Goal: Find specific page/section: Find specific page/section

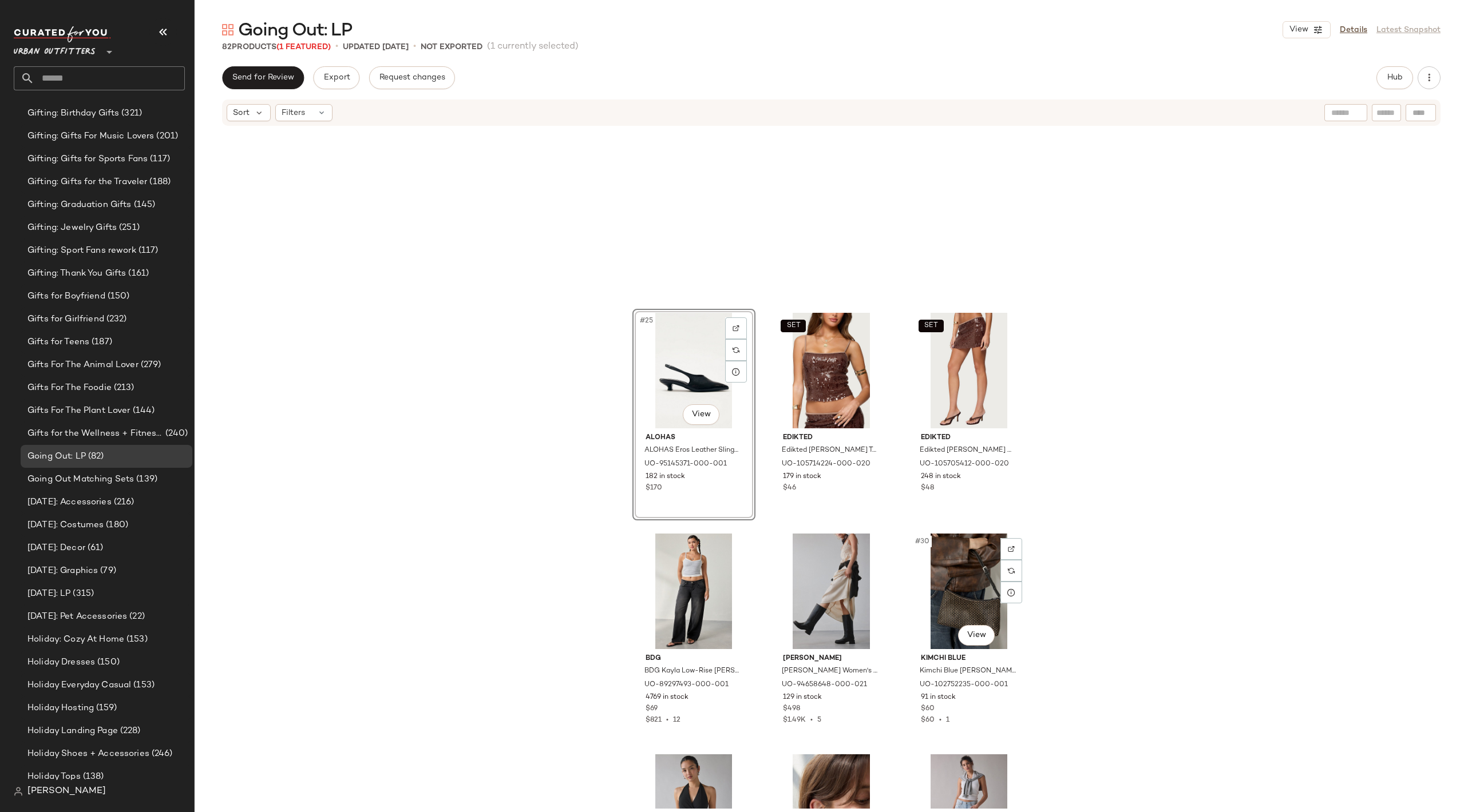
scroll to position [1522, 0]
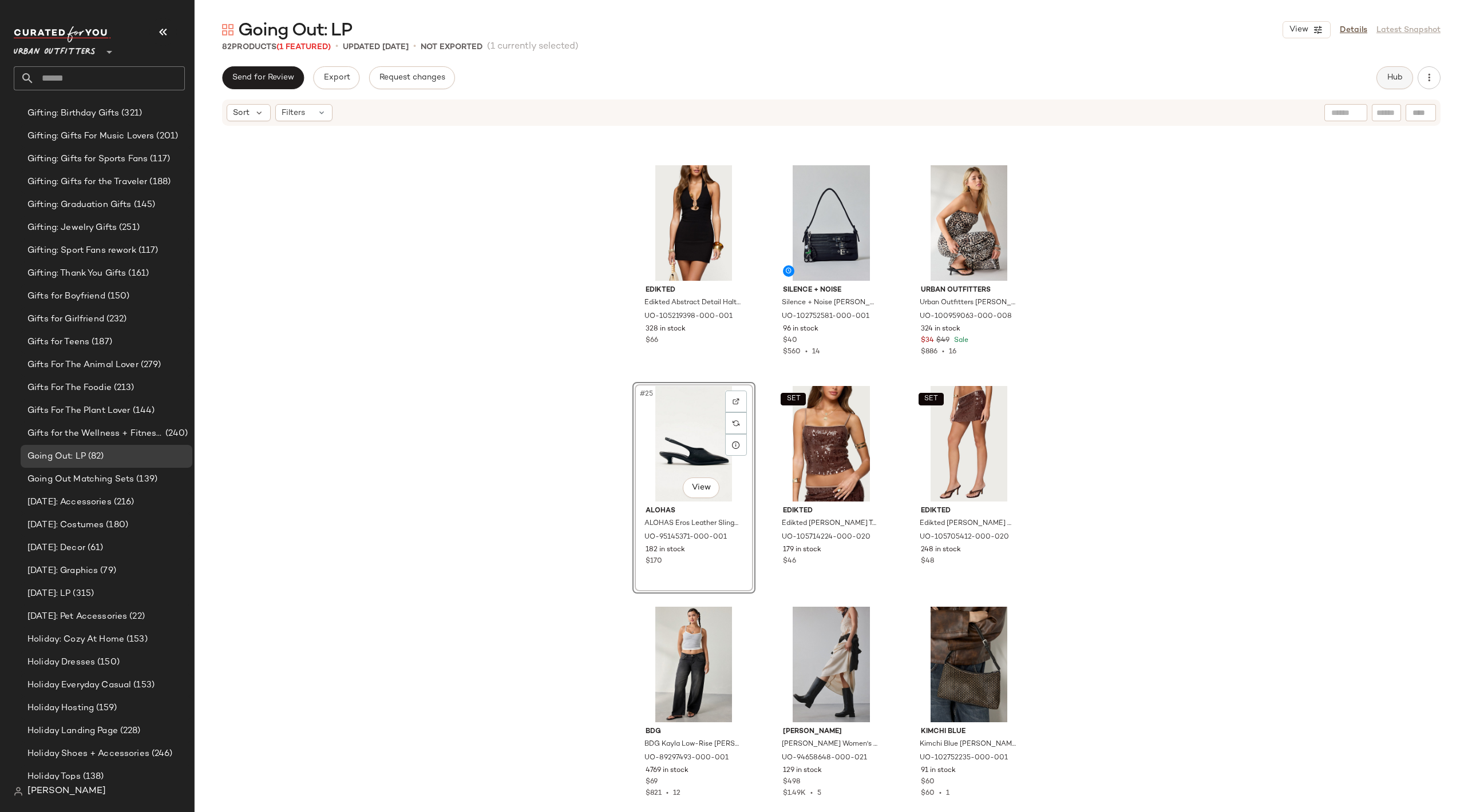
click at [1377, 80] on button "Hub" at bounding box center [1394, 78] width 37 height 23
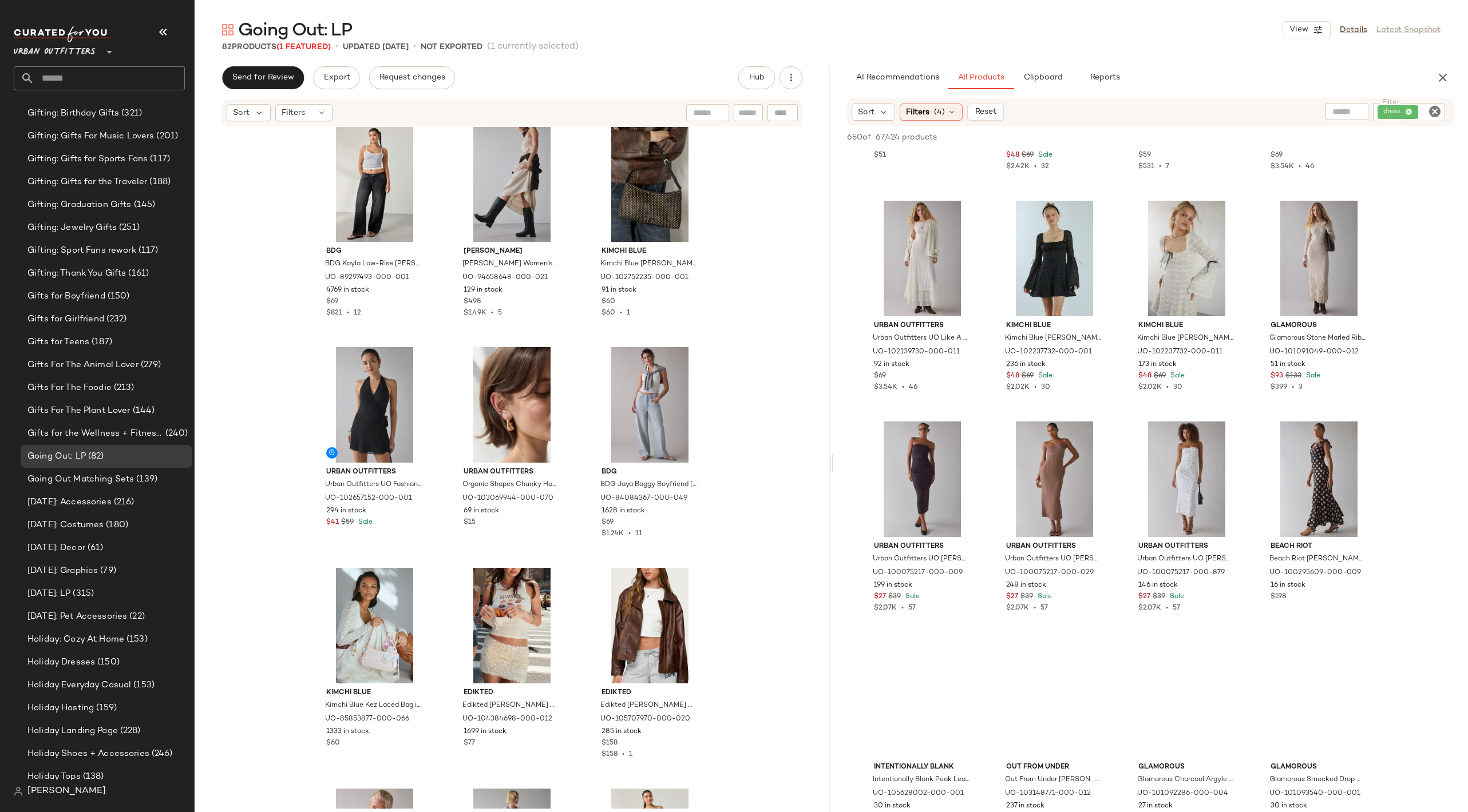
scroll to position [2533, 0]
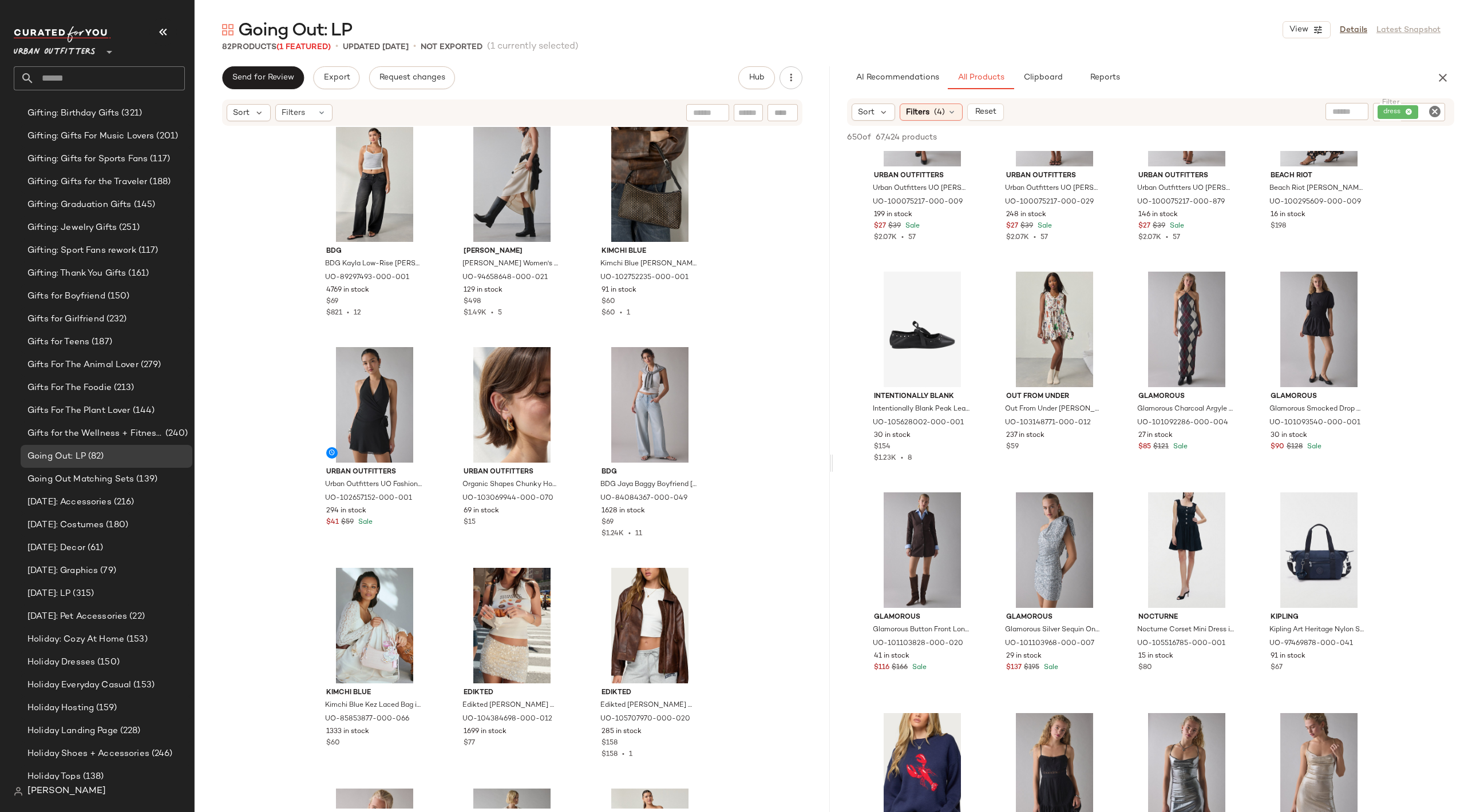
click at [1432, 110] on icon "Clear Filter" at bounding box center [1434, 112] width 14 height 14
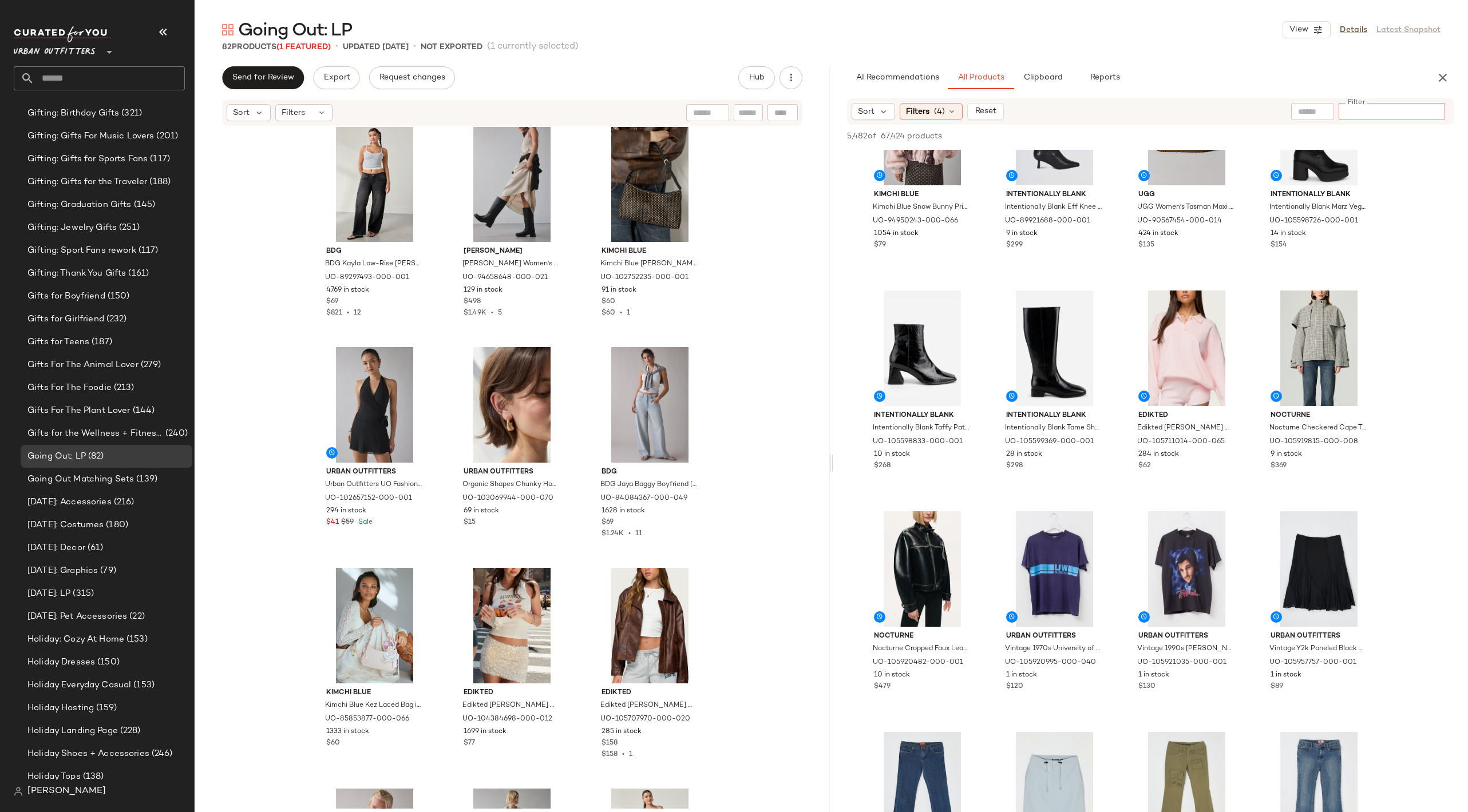
scroll to position [1893, 0]
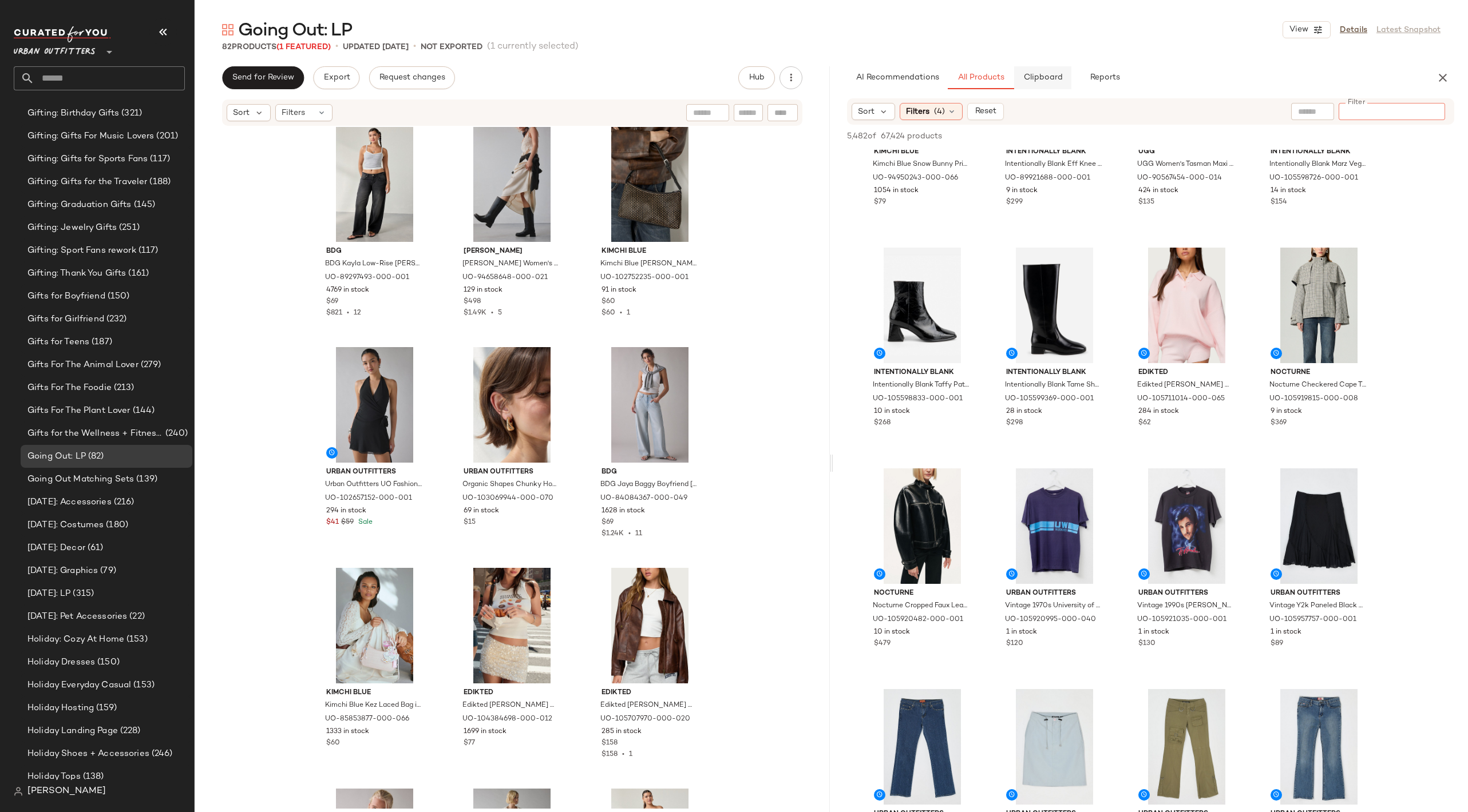
click at [1030, 74] on span "Clipboard" at bounding box center [1042, 77] width 39 height 9
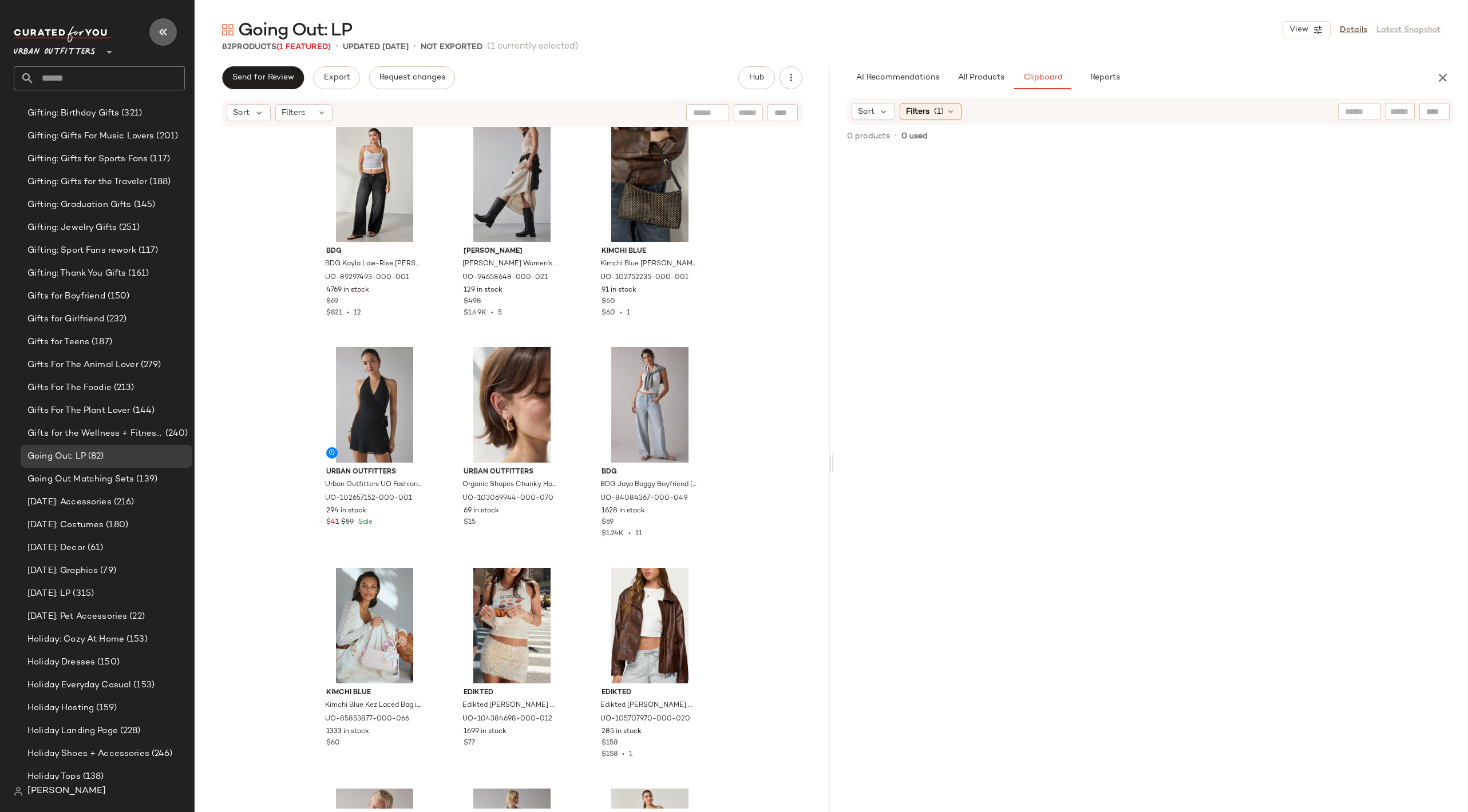
click at [171, 30] on button "button" at bounding box center [162, 31] width 27 height 27
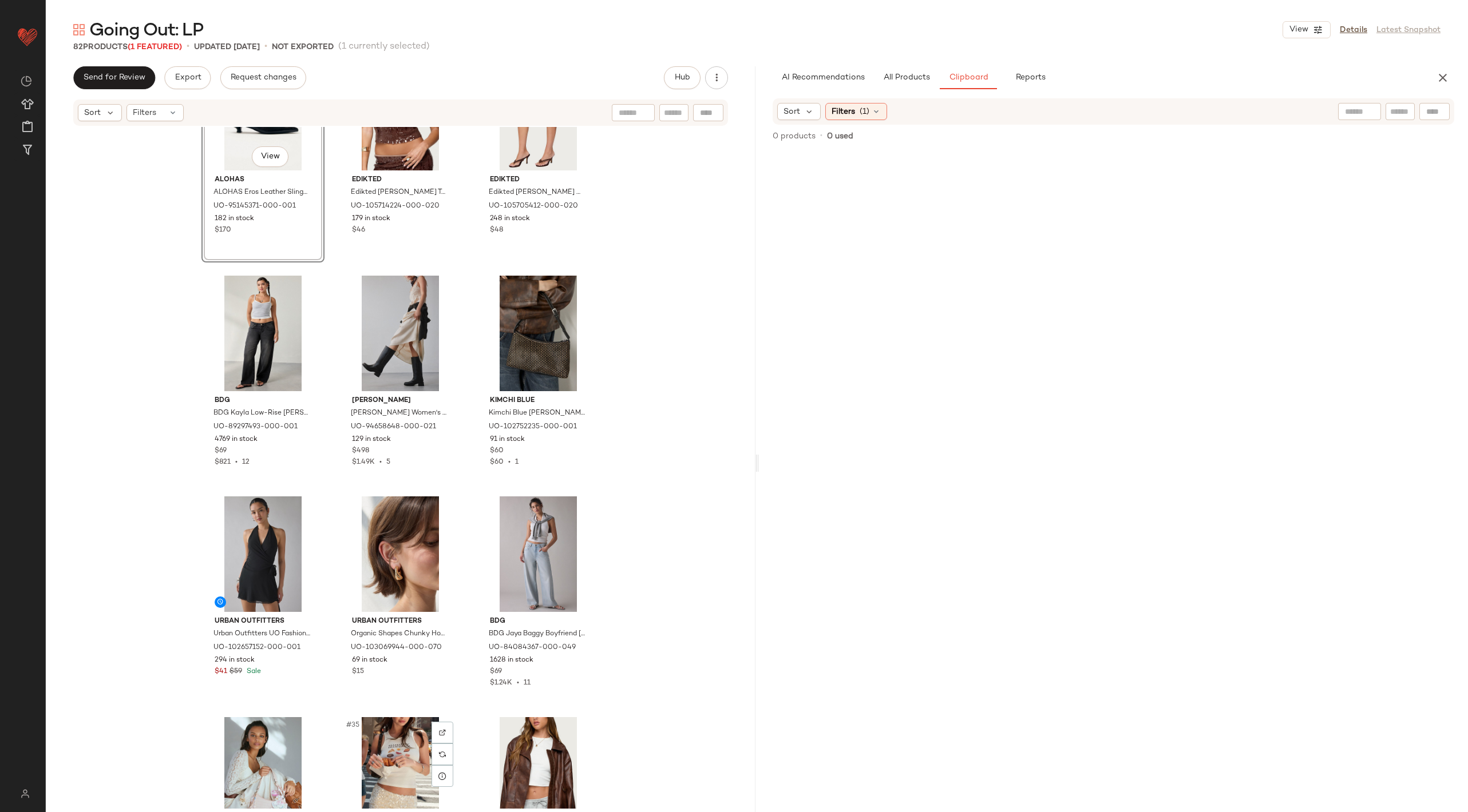
scroll to position [1962, 0]
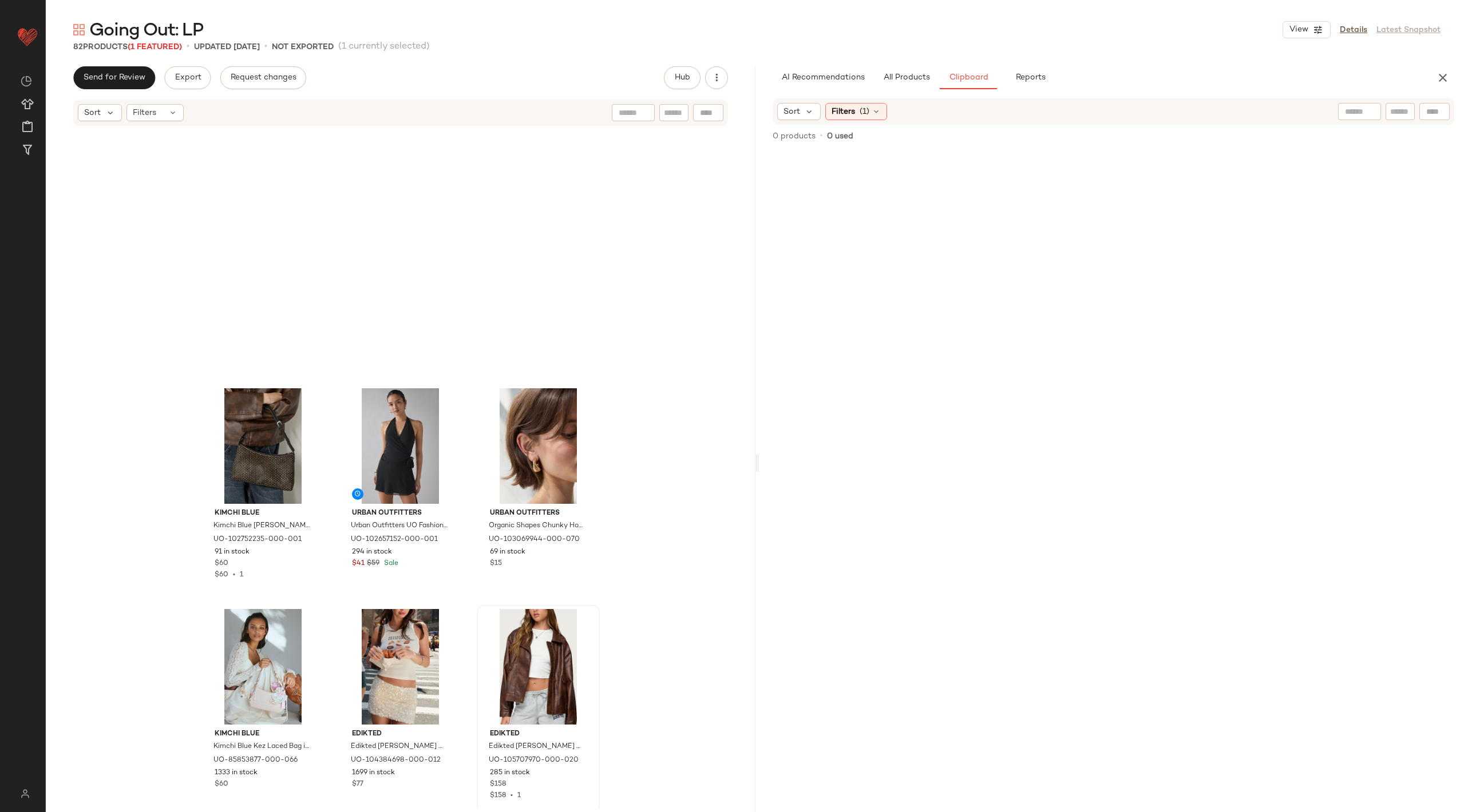
scroll to position [2556, 0]
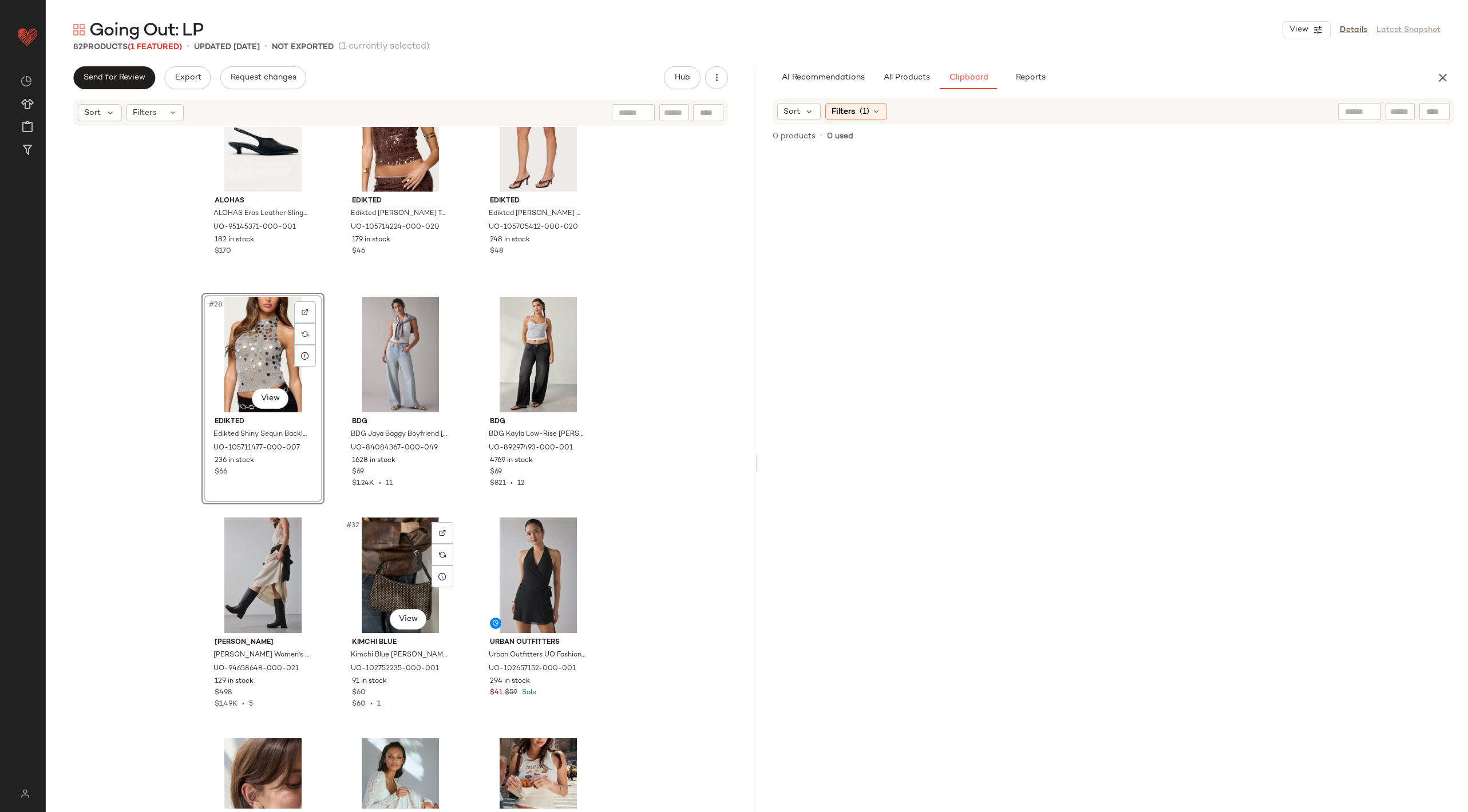
scroll to position [1814, 0]
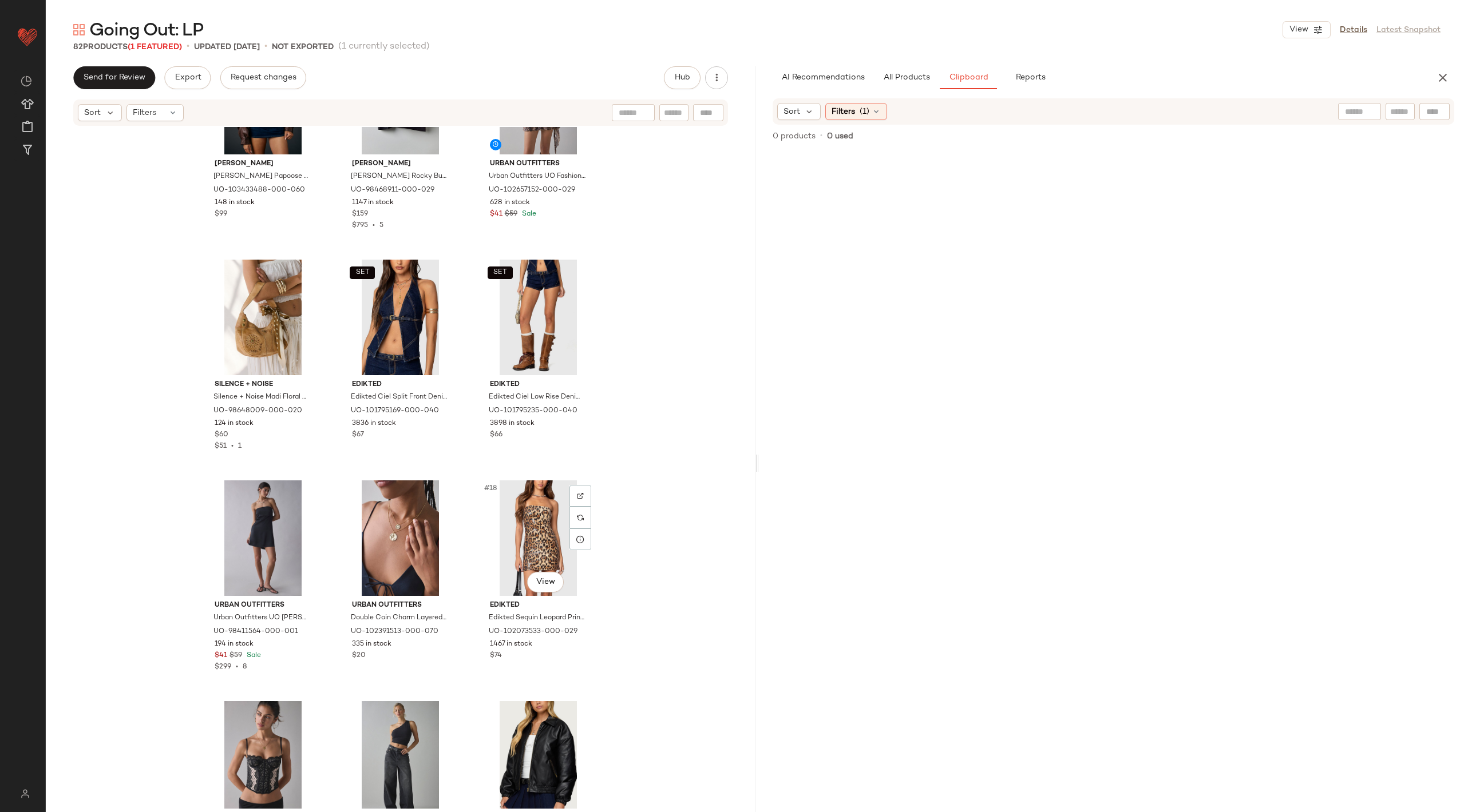
scroll to position [750, 0]
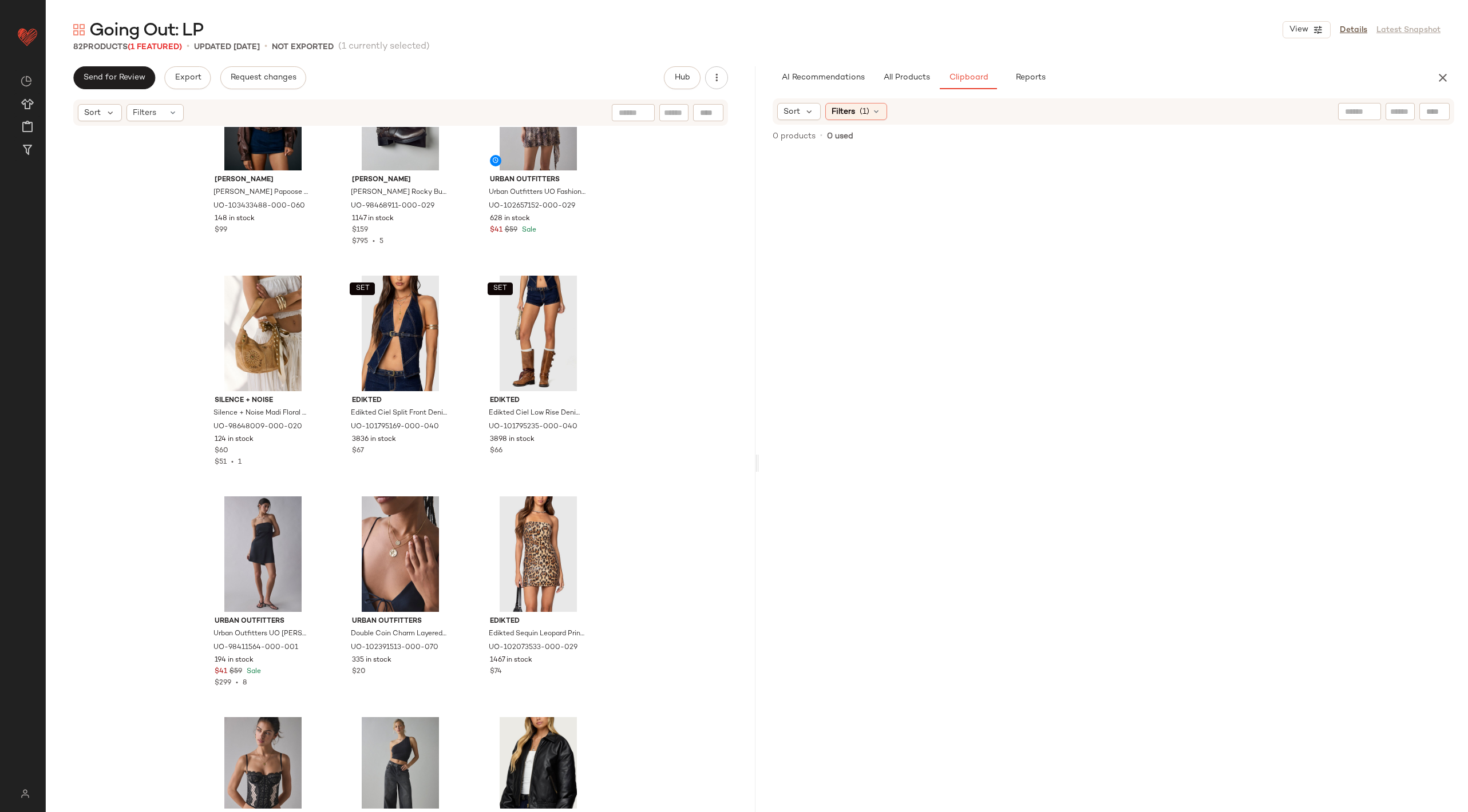
click at [1430, 112] on div at bounding box center [1434, 112] width 30 height 17
type input "*****"
click at [1434, 107] on icon "button" at bounding box center [1435, 112] width 11 height 11
click at [873, 84] on button "All Products" at bounding box center [906, 78] width 66 height 23
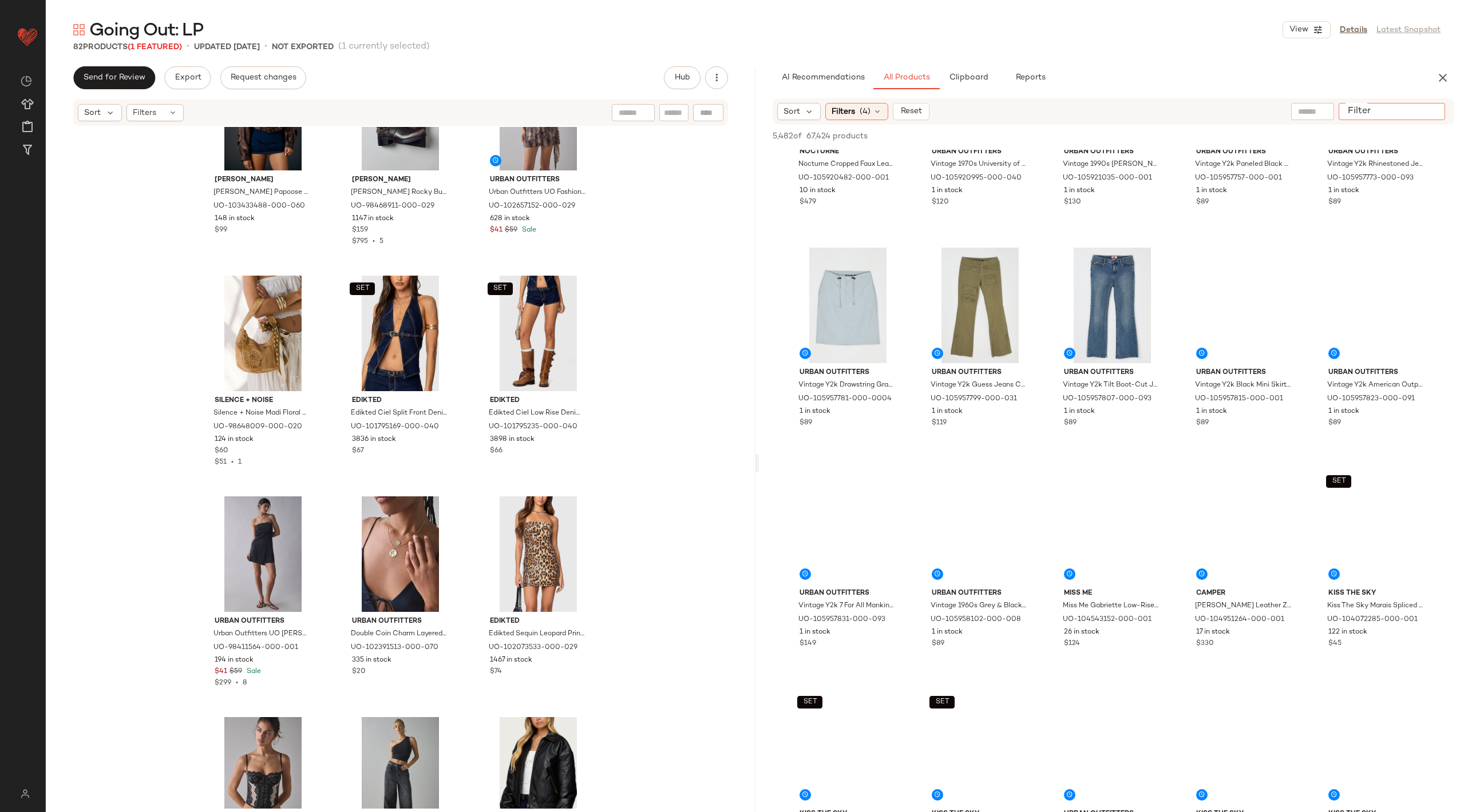
click at [1421, 106] on input "Filter" at bounding box center [1392, 112] width 98 height 12
type input "*****"
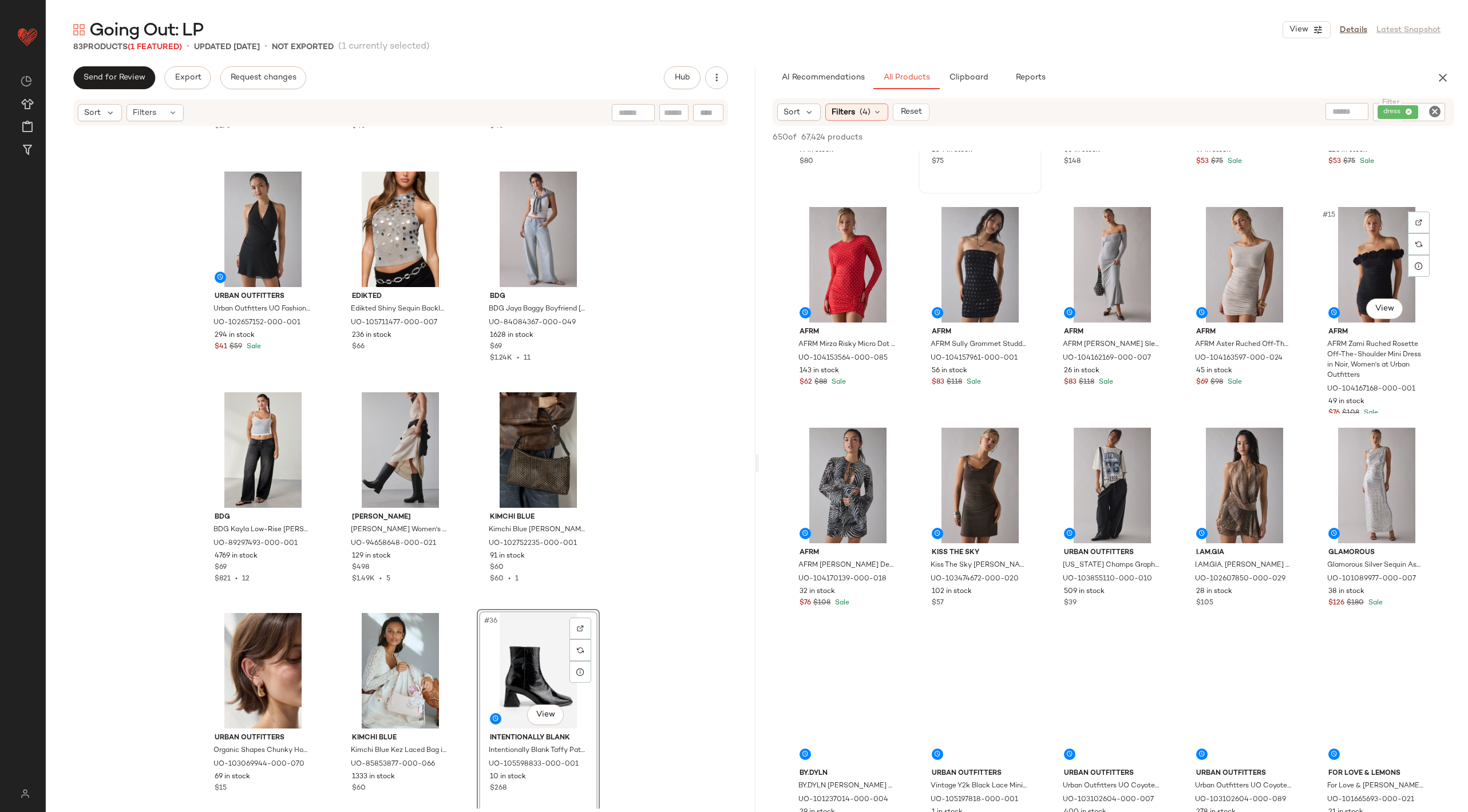
scroll to position [436, 0]
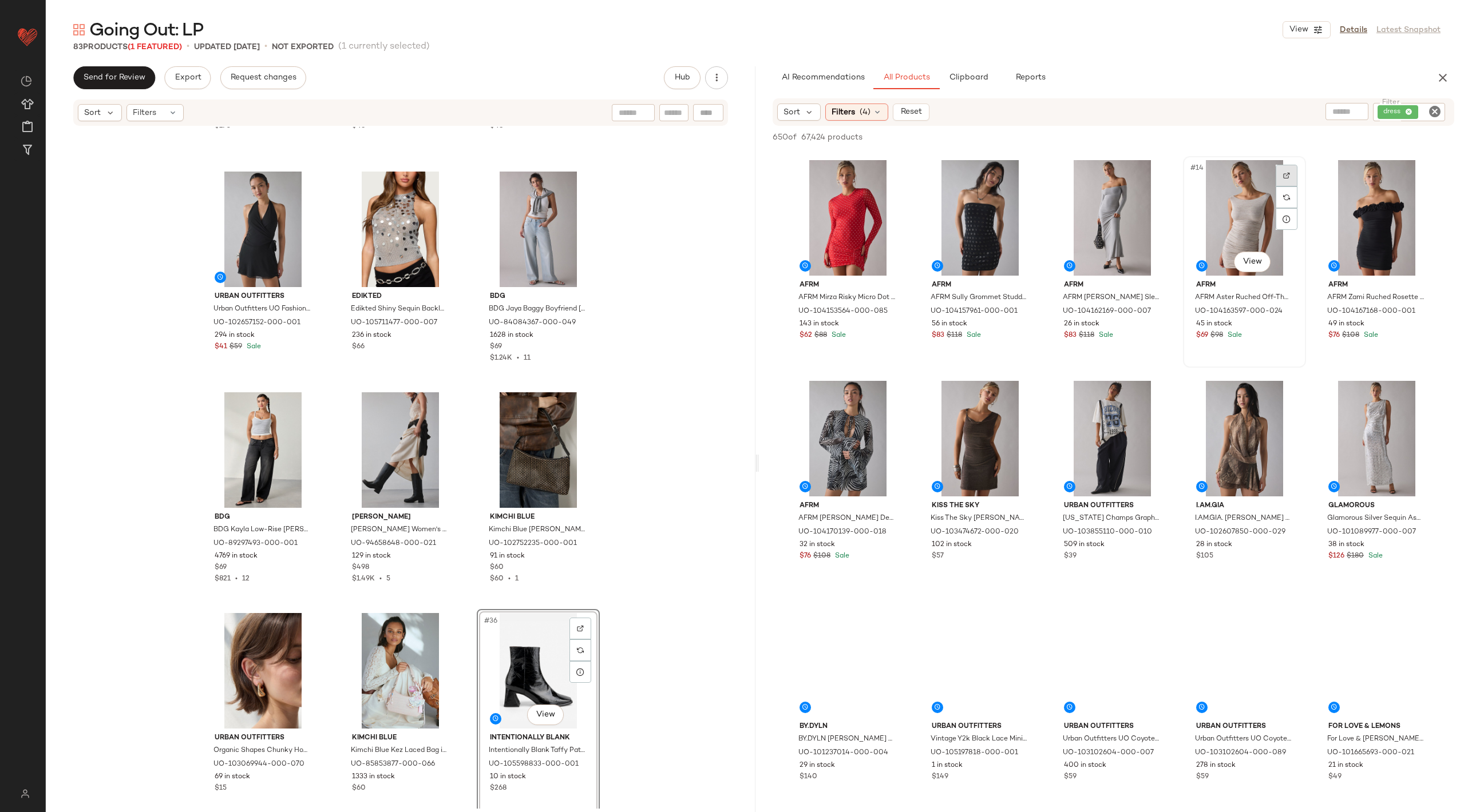
click at [1283, 179] on img at bounding box center [1286, 176] width 7 height 7
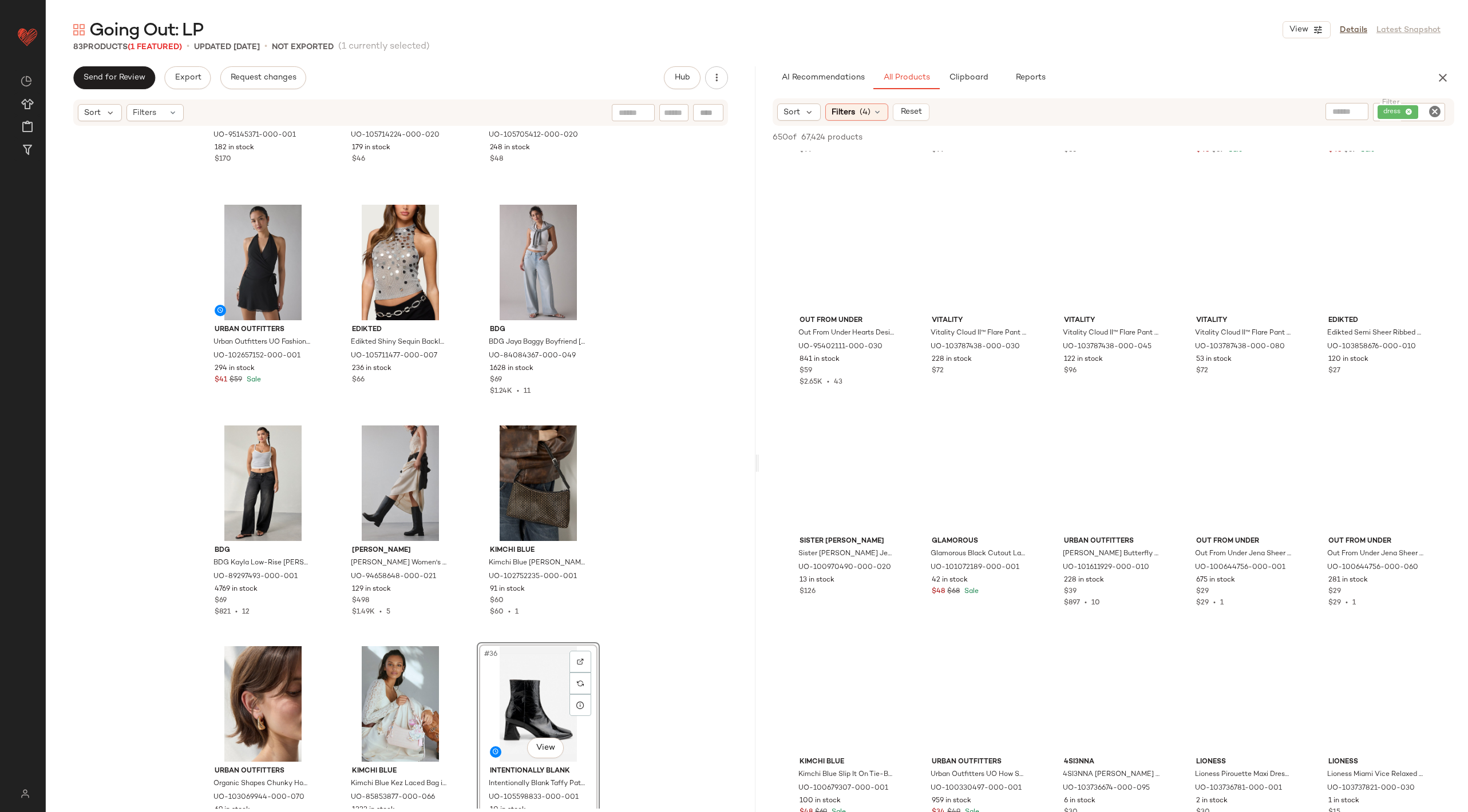
scroll to position [12104, 0]
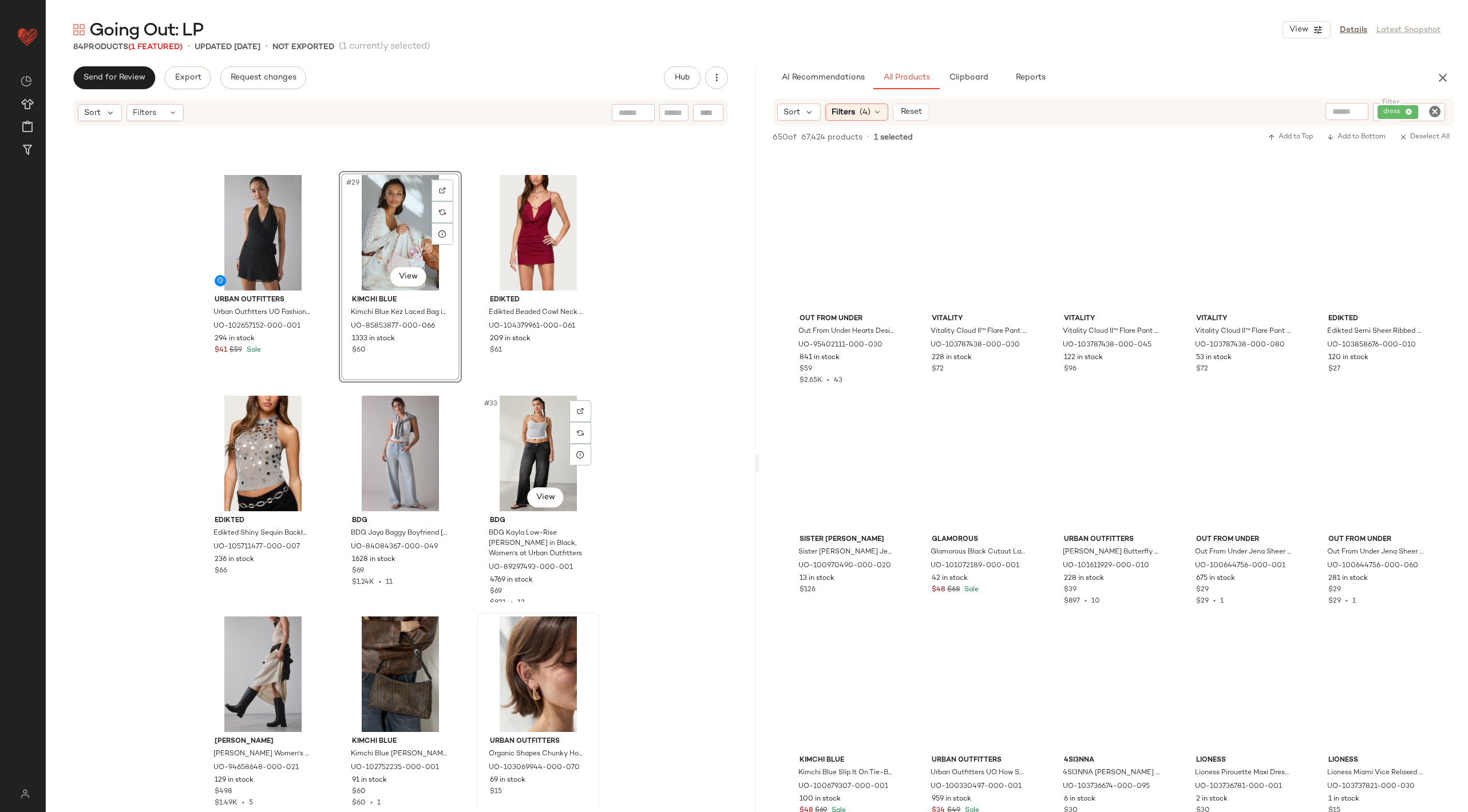
scroll to position [1954, 0]
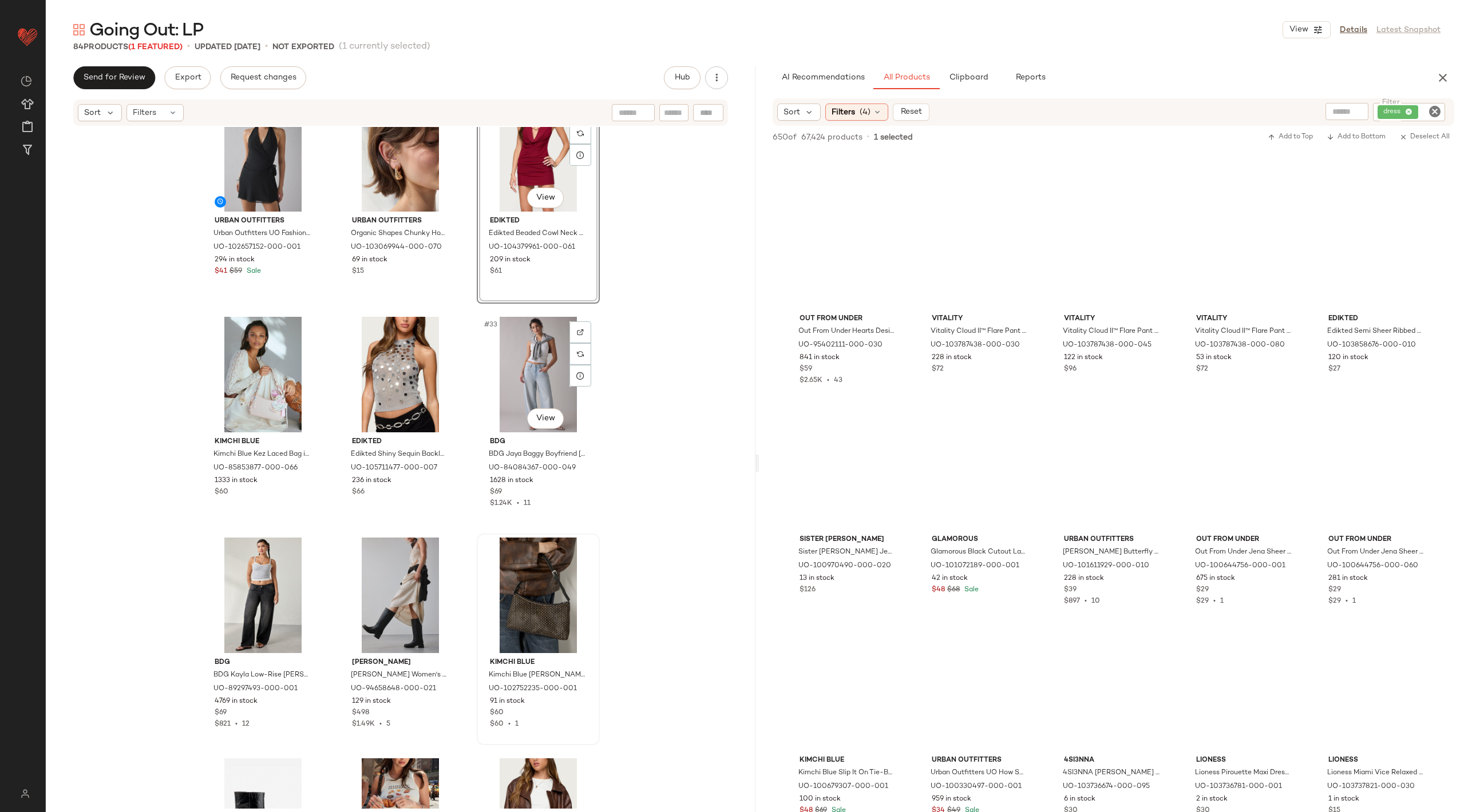
scroll to position [2086, 0]
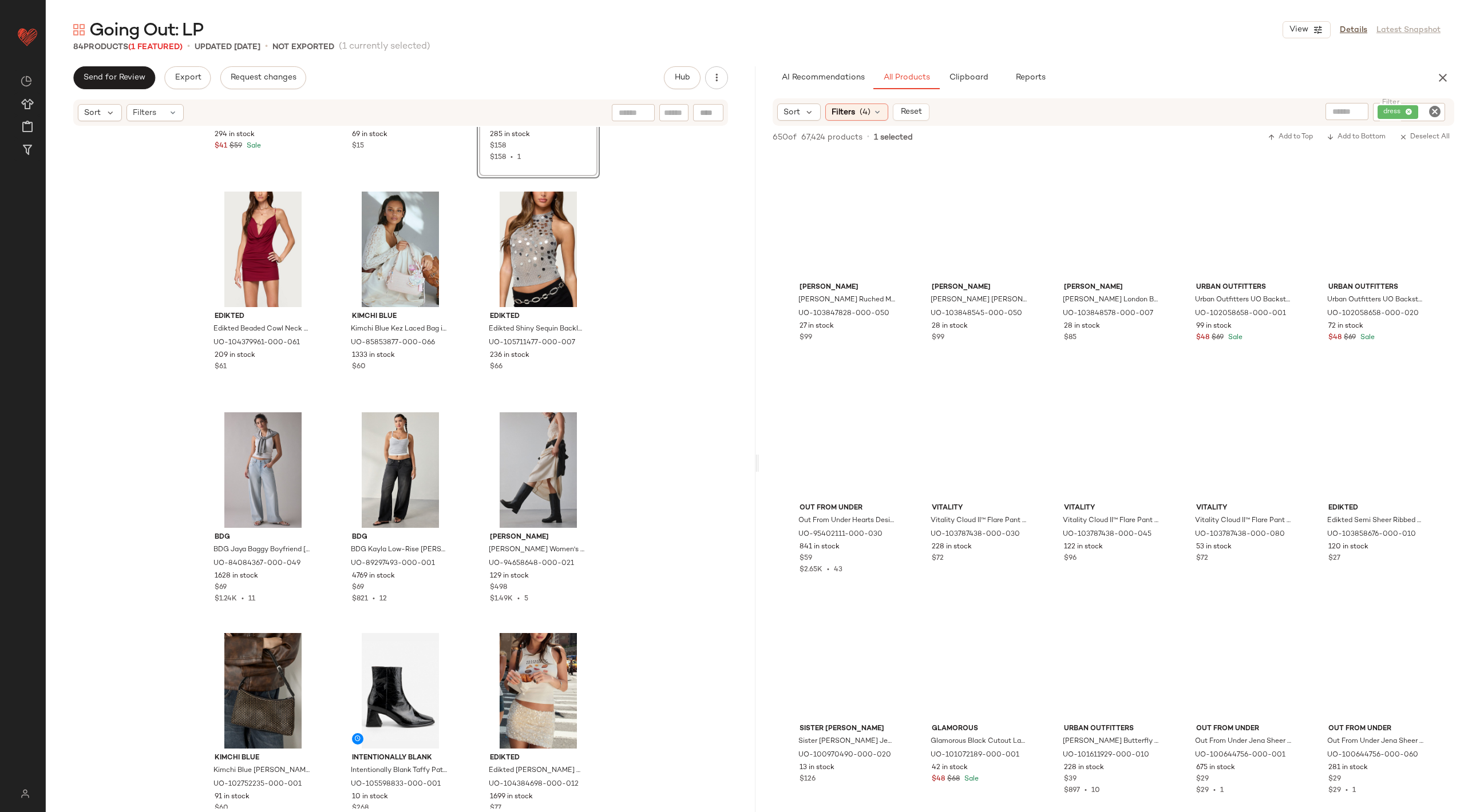
scroll to position [1827, 0]
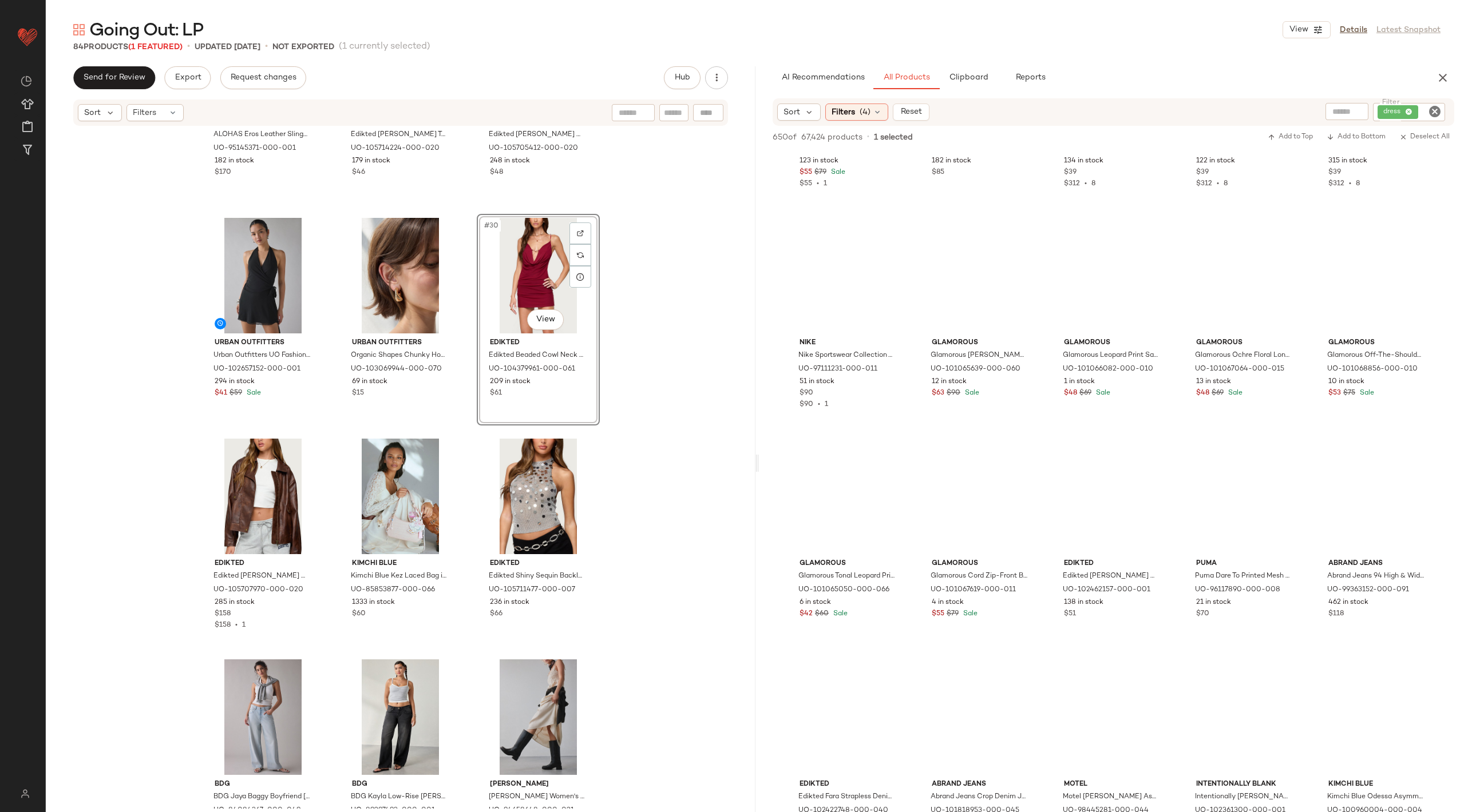
scroll to position [16064, 0]
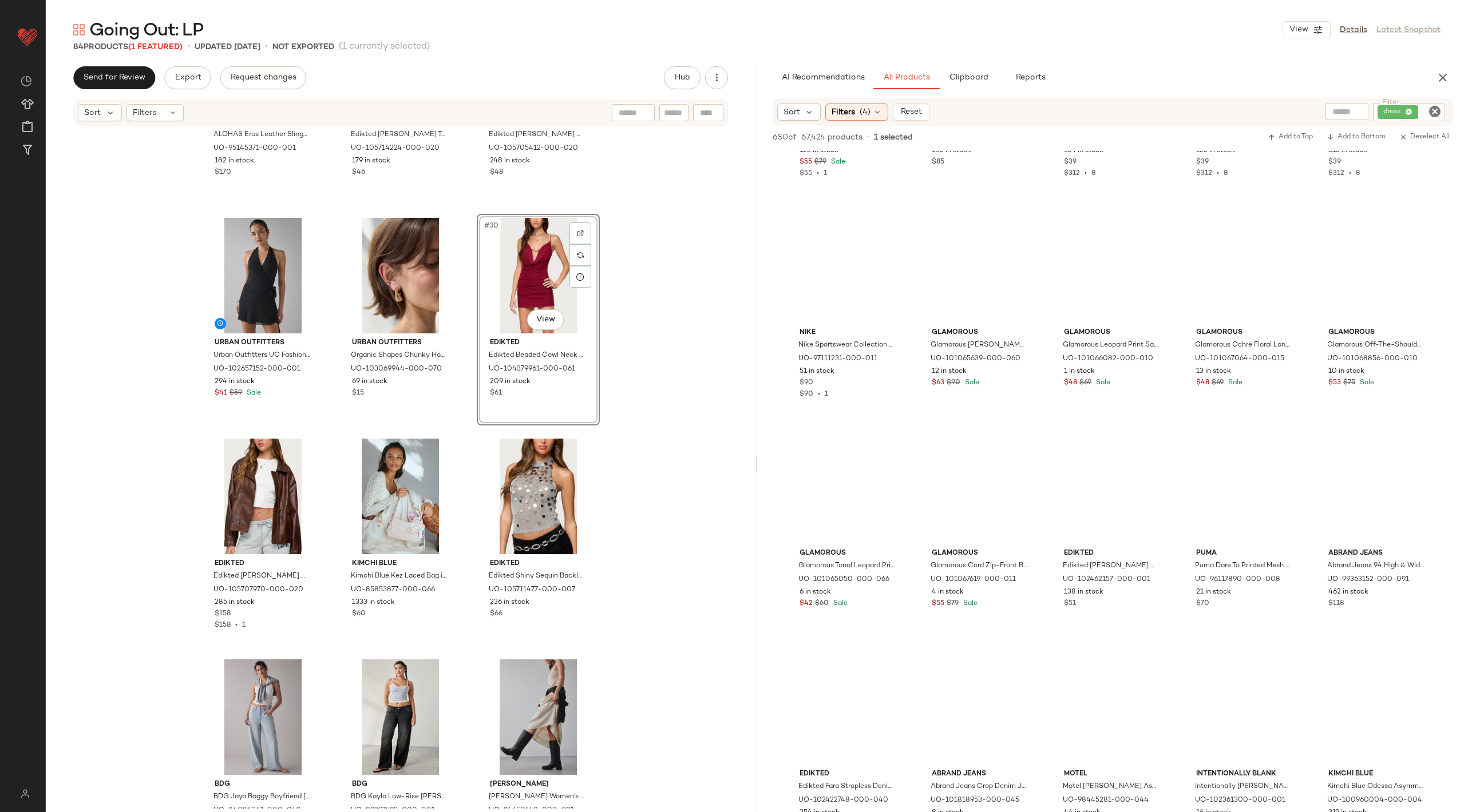
click at [1432, 107] on icon "Clear Filter" at bounding box center [1434, 112] width 14 height 14
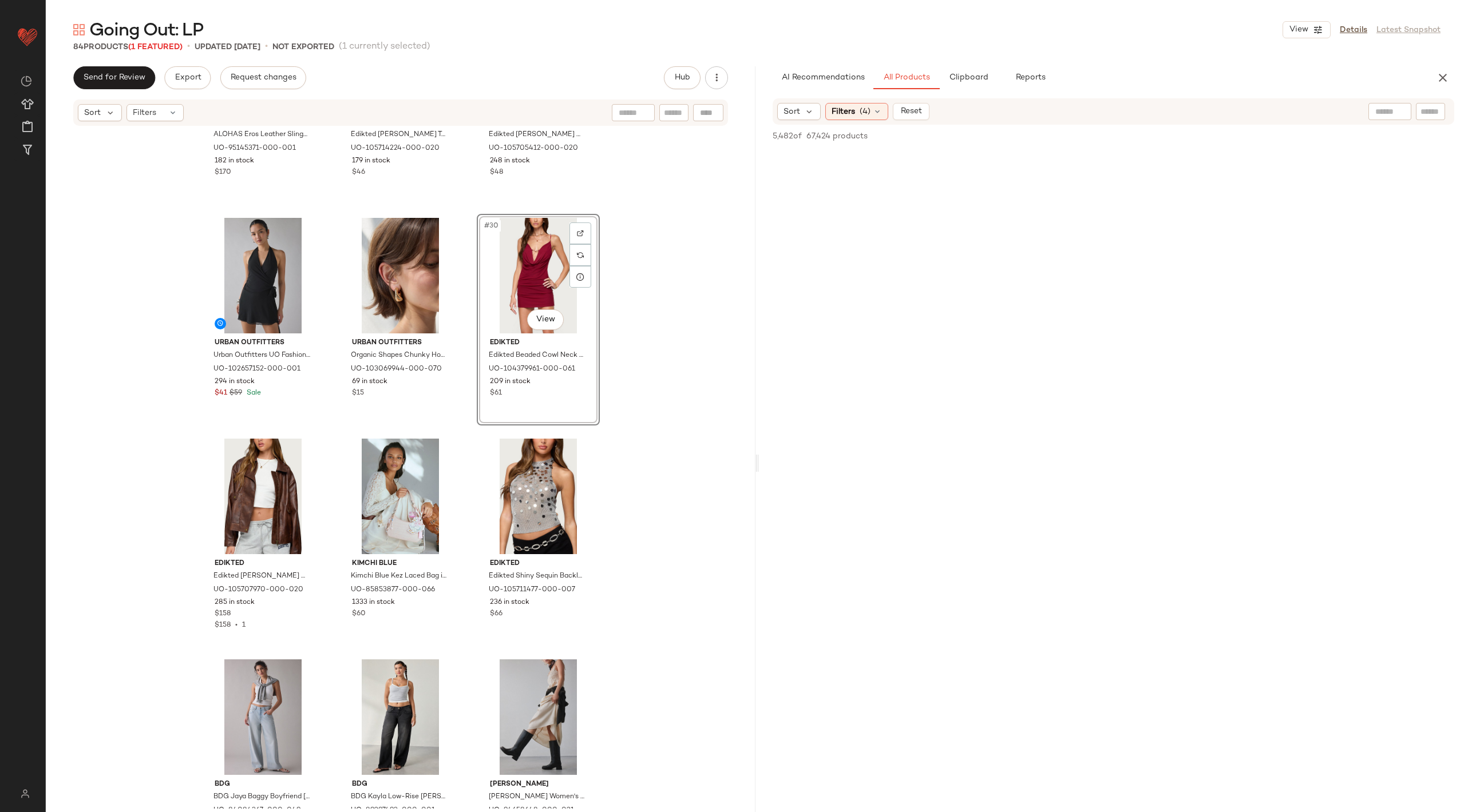
click at [675, 527] on div "ALOHAS ALOHAS Eros Leather Slingback Kitten Heel in Black, Women's at Urban Out…" at bounding box center [400, 468] width 710 height 682
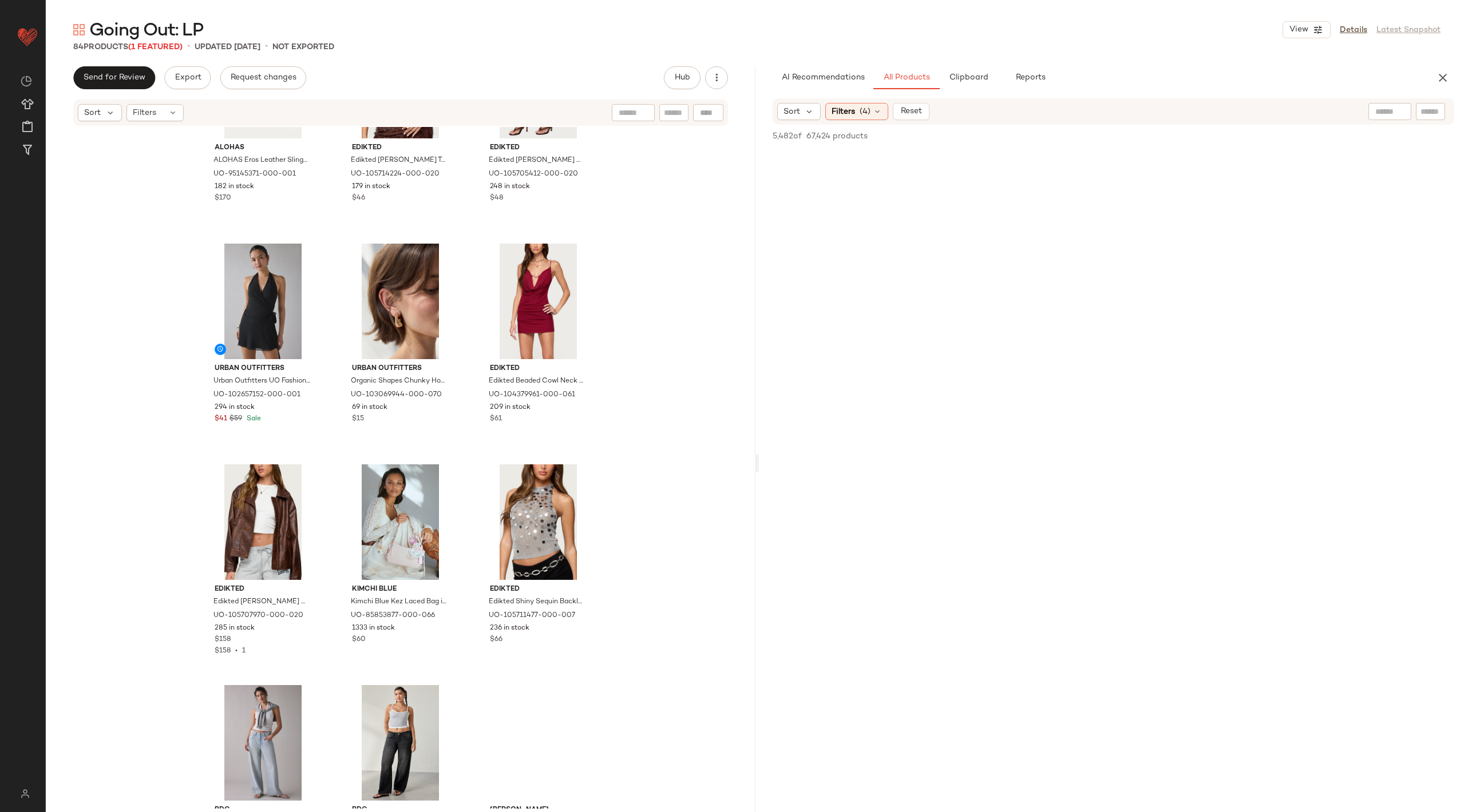
scroll to position [1909, 0]
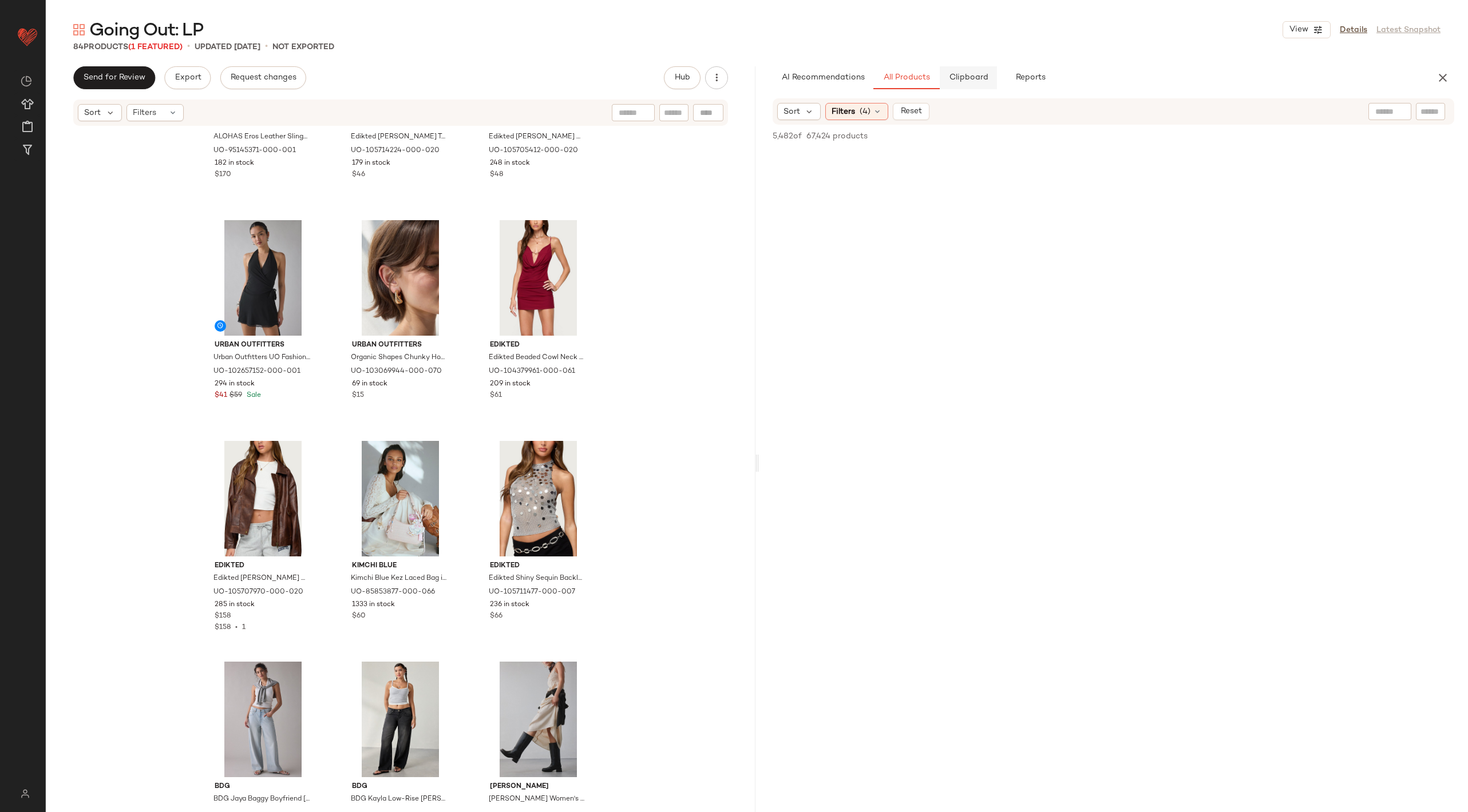
click at [961, 79] on span "Clipboard" at bounding box center [967, 77] width 39 height 9
click at [914, 75] on span "All Products" at bounding box center [905, 77] width 47 height 9
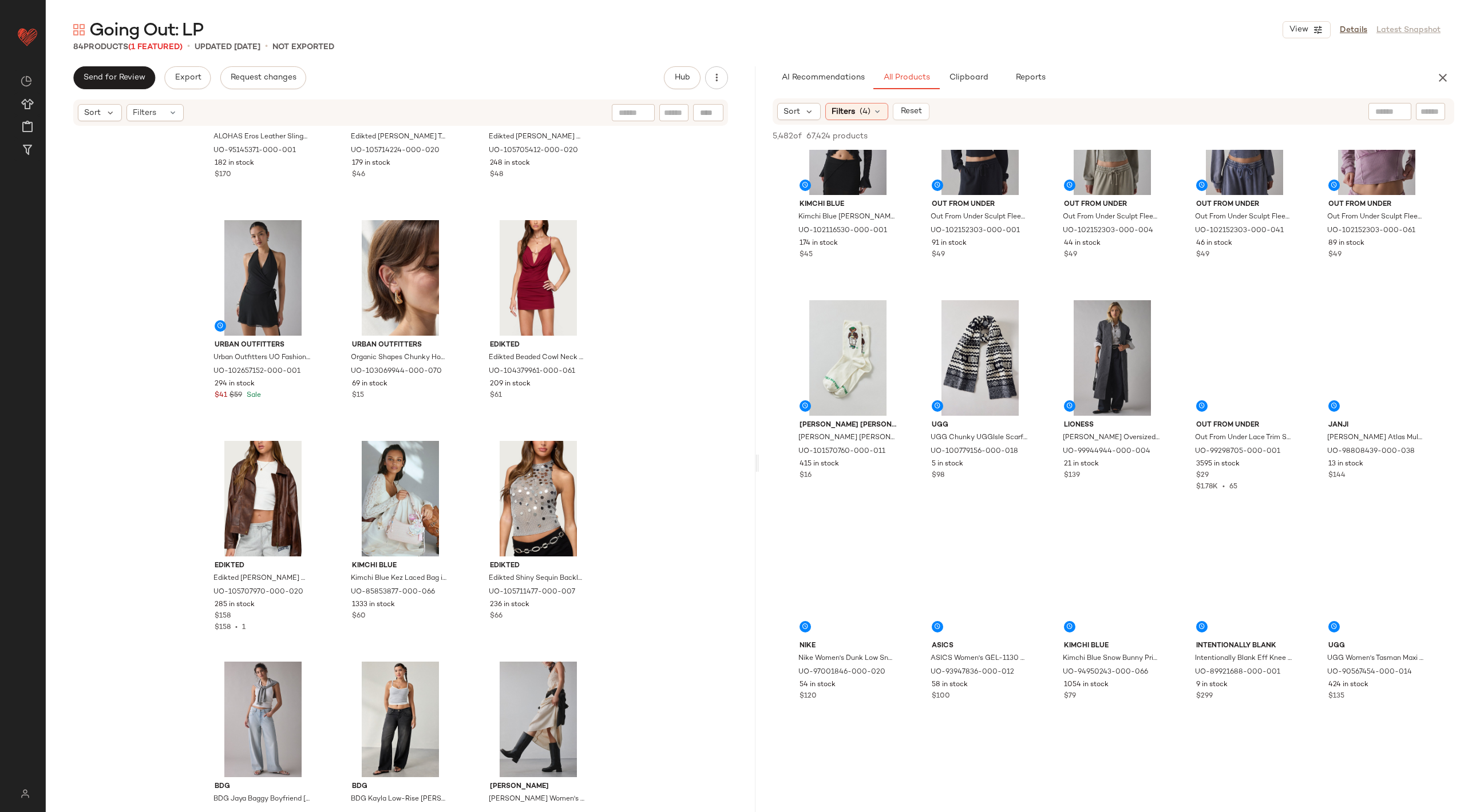
scroll to position [1186, 0]
